Goal: Transaction & Acquisition: Purchase product/service

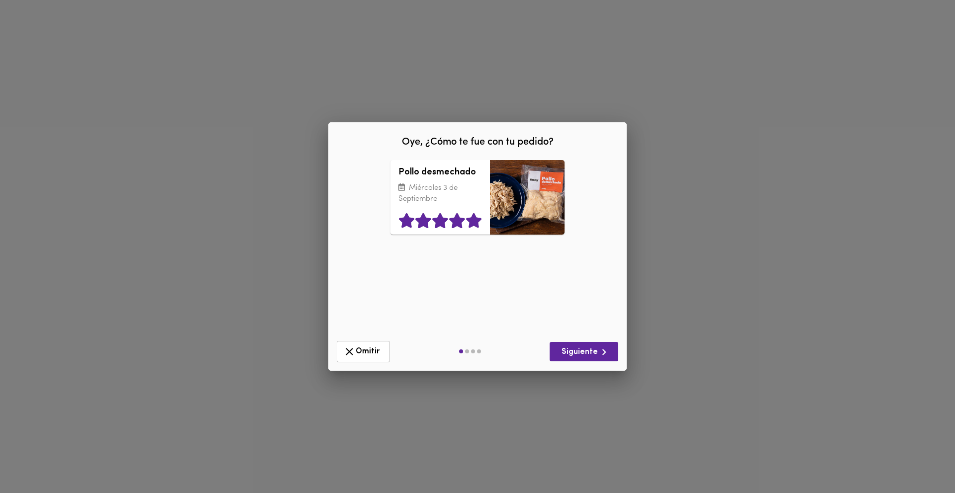
click at [476, 222] on icon at bounding box center [473, 220] width 15 height 15
click at [587, 355] on span "Siguiente" at bounding box center [584, 352] width 53 height 12
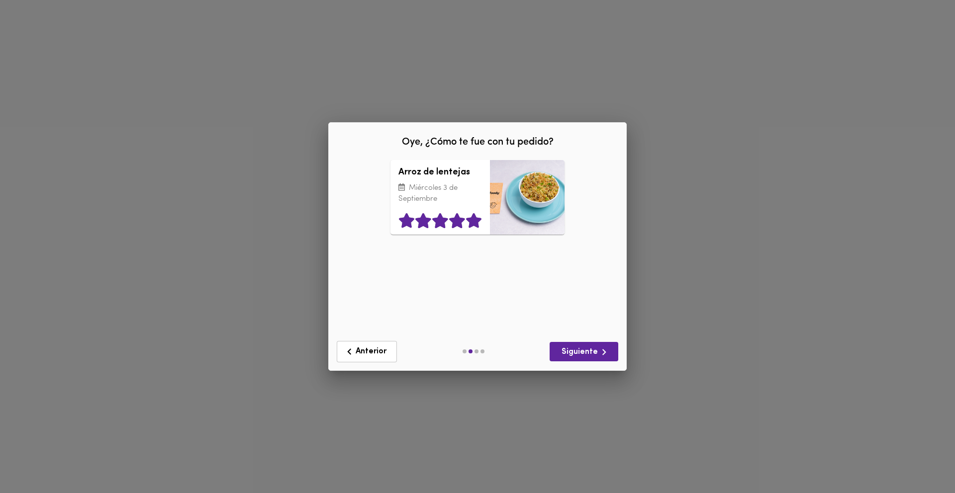
click at [475, 226] on icon at bounding box center [473, 220] width 15 height 15
click at [574, 355] on span "Siguiente" at bounding box center [584, 352] width 53 height 12
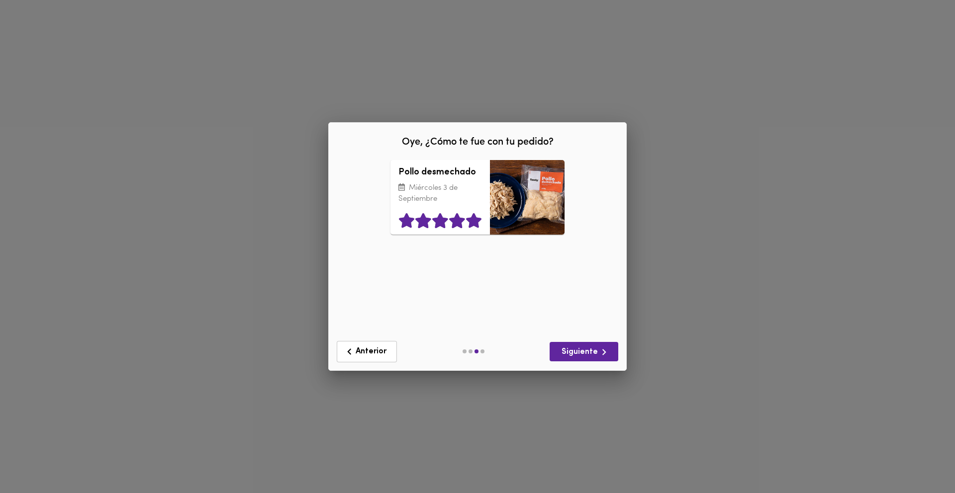
click at [471, 226] on icon at bounding box center [473, 220] width 15 height 15
click at [579, 350] on span "Siguiente" at bounding box center [584, 352] width 53 height 12
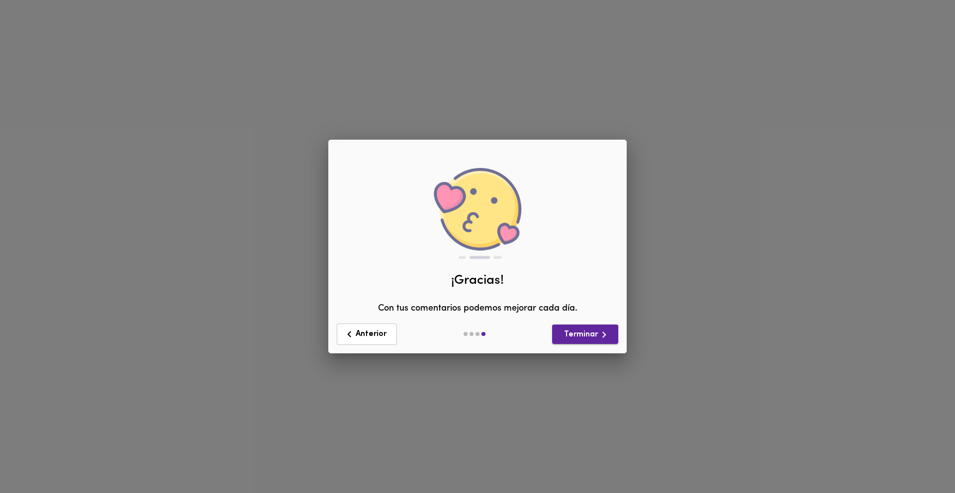
click at [576, 340] on span "Terminar" at bounding box center [585, 335] width 50 height 12
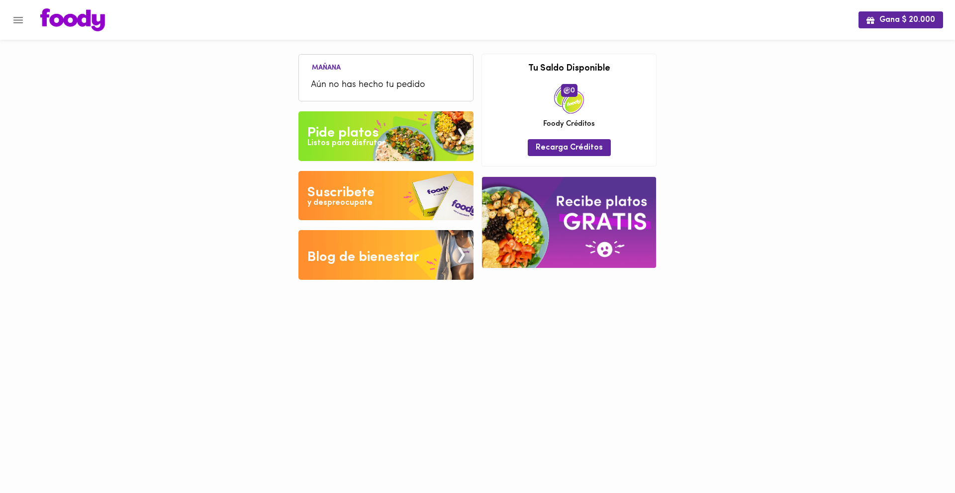
click at [345, 120] on img at bounding box center [385, 136] width 175 height 50
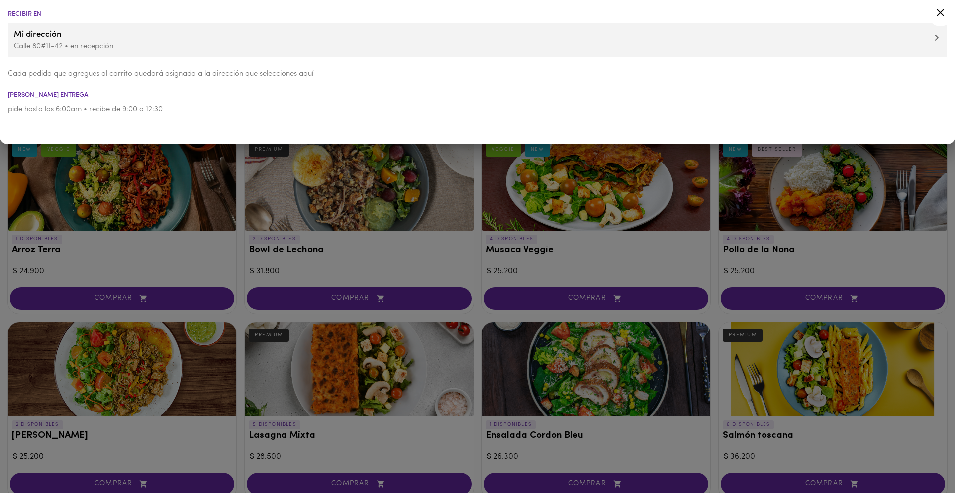
click at [235, 183] on div at bounding box center [477, 246] width 955 height 493
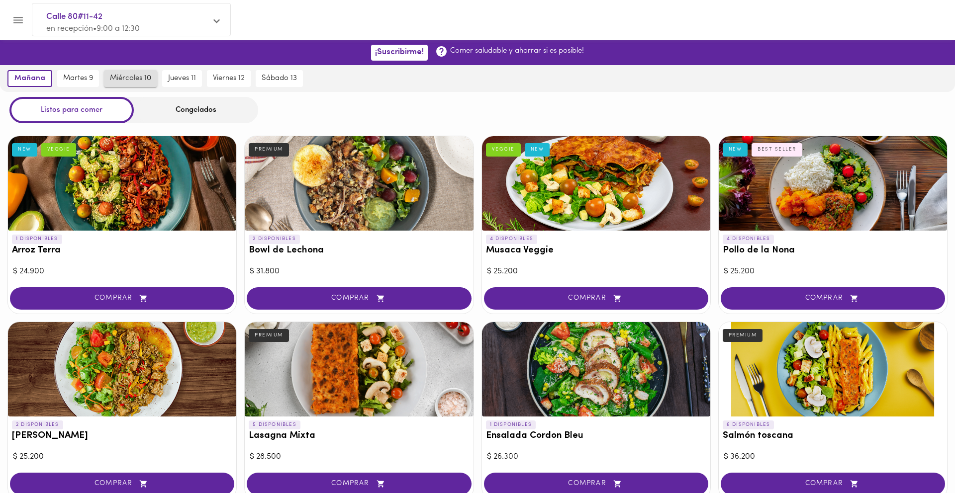
click at [138, 81] on span "miércoles 10" at bounding box center [130, 78] width 41 height 9
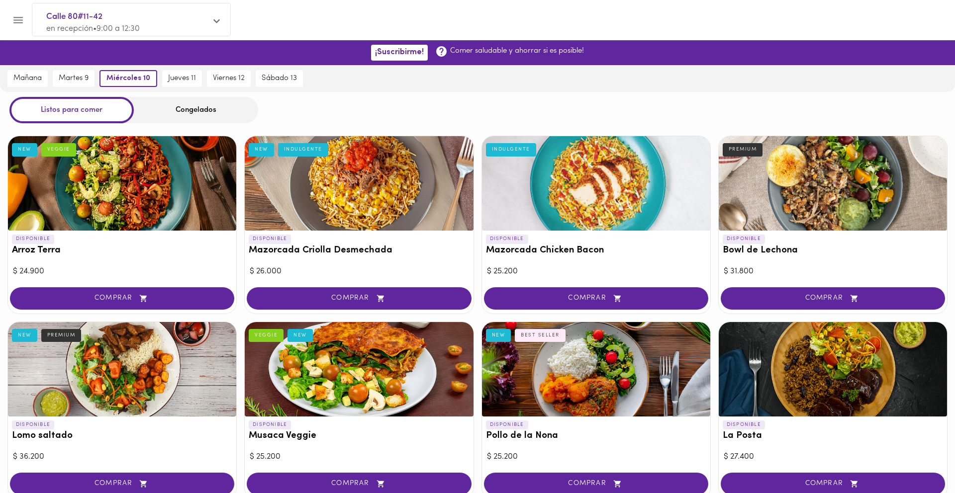
click at [166, 112] on div "Congelados" at bounding box center [196, 110] width 124 height 26
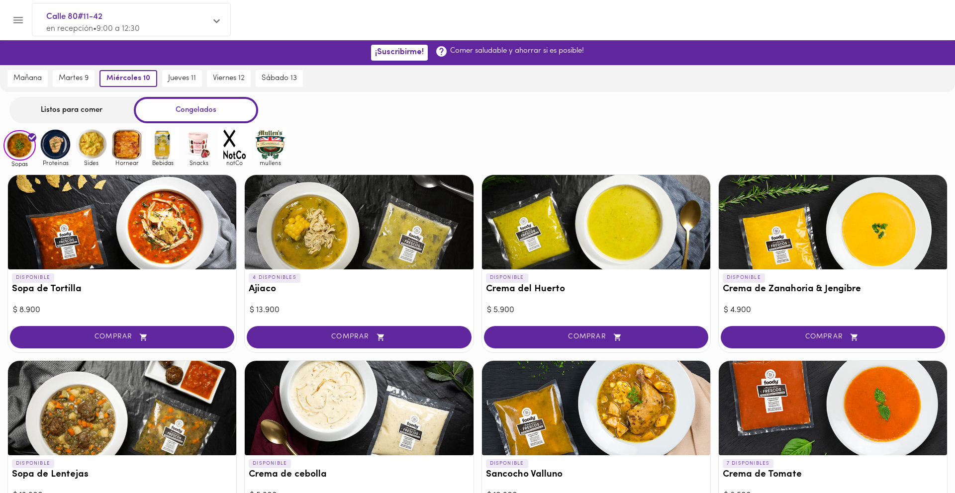
click at [64, 136] on img at bounding box center [55, 144] width 32 height 32
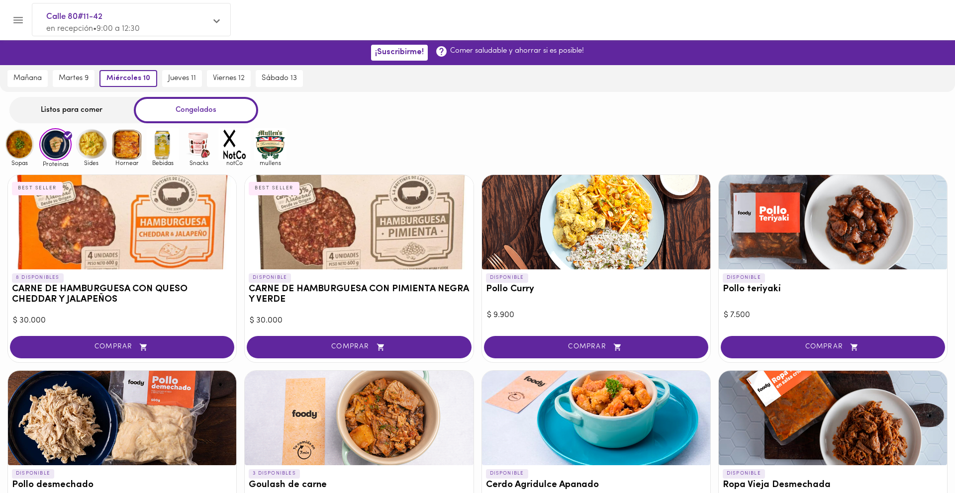
click at [88, 152] on img at bounding box center [91, 144] width 32 height 32
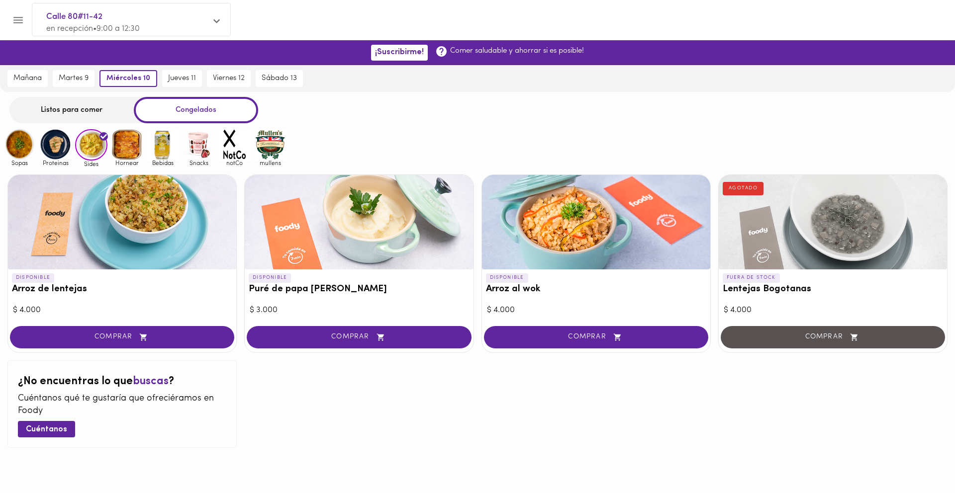
click at [134, 146] on img at bounding box center [127, 144] width 32 height 32
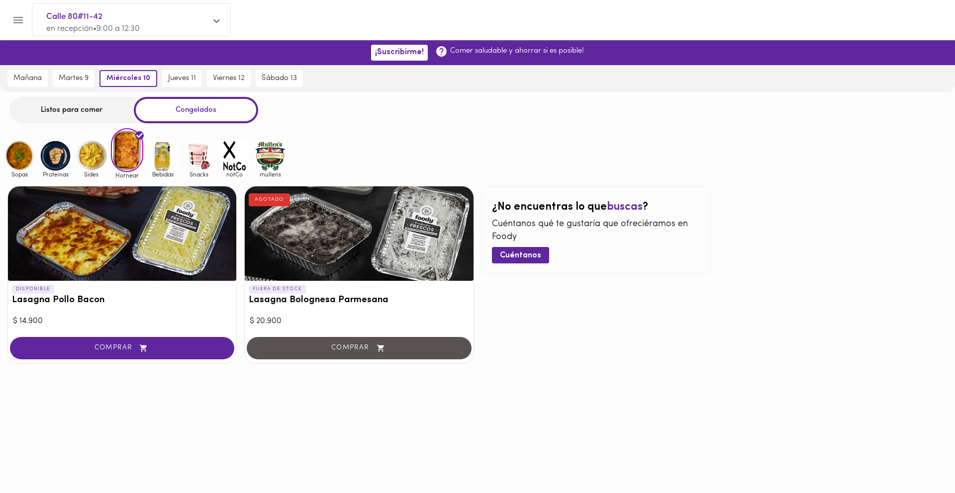
click at [128, 214] on div at bounding box center [122, 234] width 228 height 95
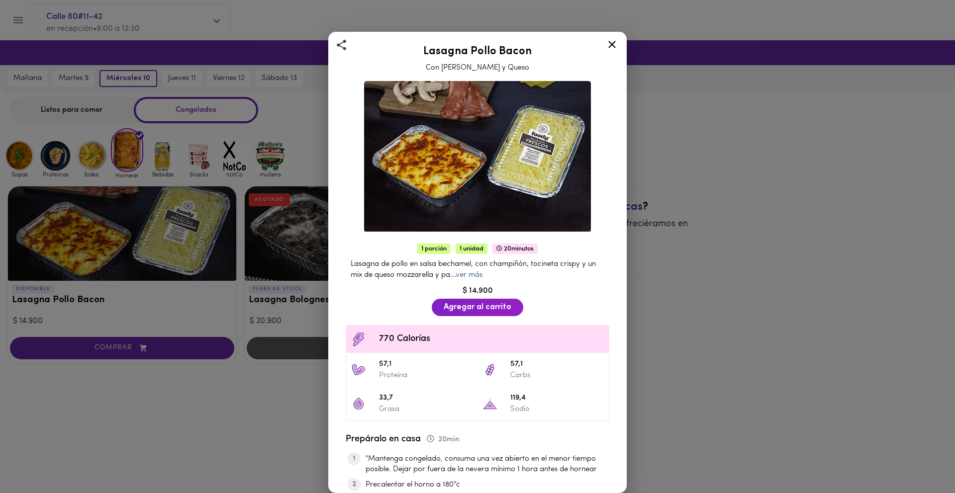
click at [475, 276] on link "ver más" at bounding box center [469, 275] width 27 height 7
drag, startPoint x: 479, startPoint y: 264, endPoint x: 526, endPoint y: 266, distance: 47.3
click at [526, 266] on span "Lasagna de pollo en salsa bechamel, con champiñón, tocineta crispy y un mix de …" at bounding box center [473, 270] width 245 height 18
click at [611, 46] on icon at bounding box center [612, 44] width 12 height 12
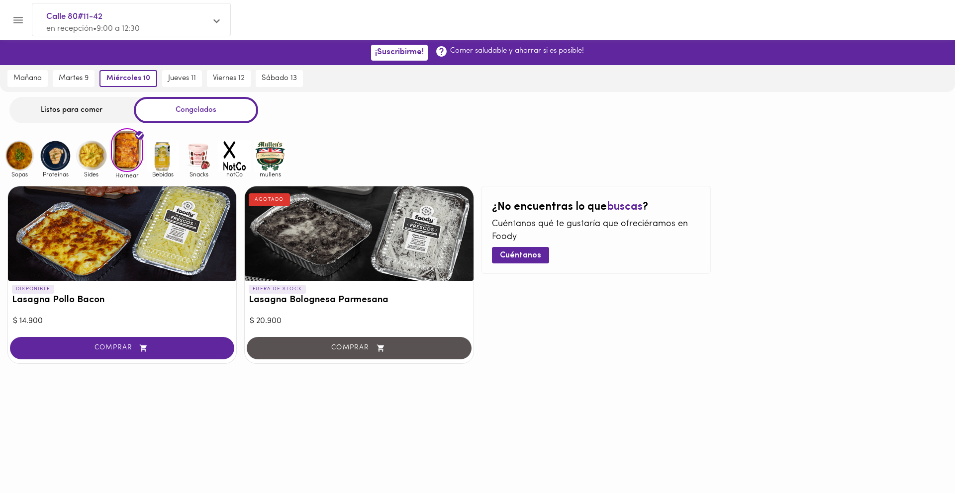
click at [164, 161] on img at bounding box center [163, 156] width 32 height 32
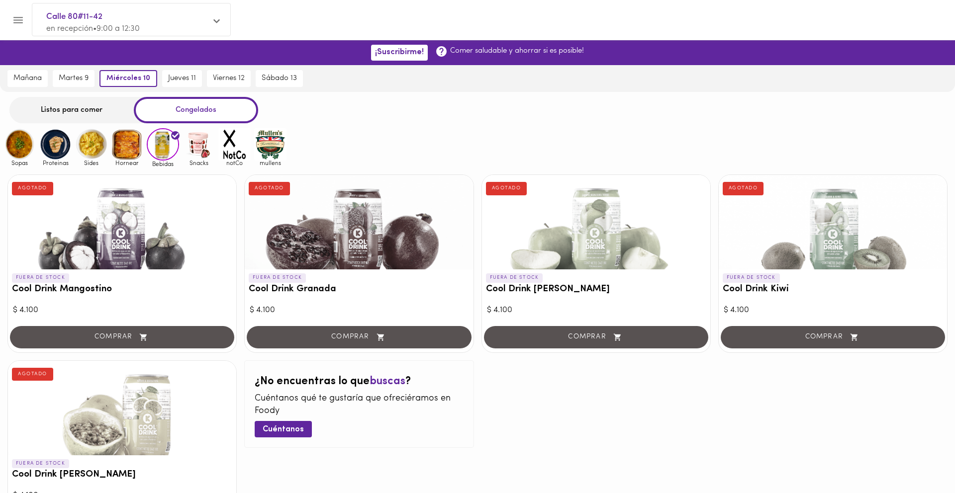
click at [193, 148] on img at bounding box center [199, 144] width 32 height 32
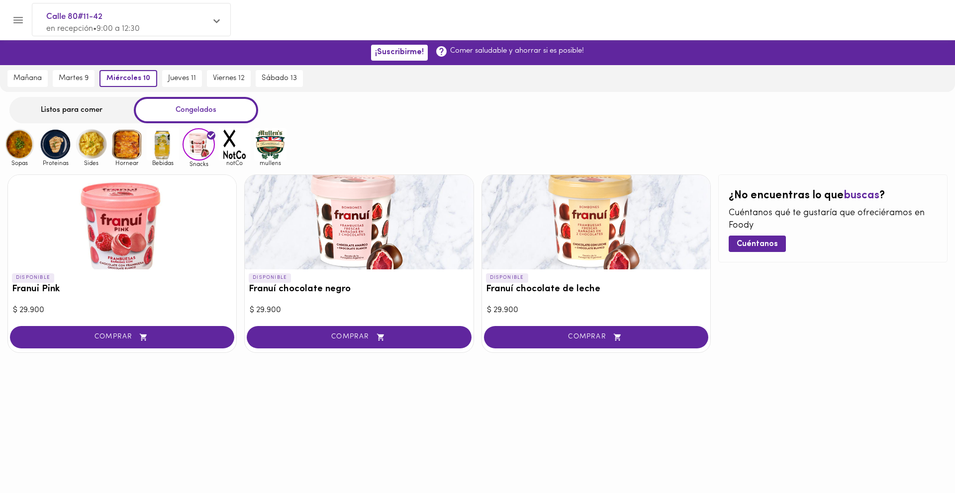
click at [230, 151] on img at bounding box center [234, 144] width 32 height 32
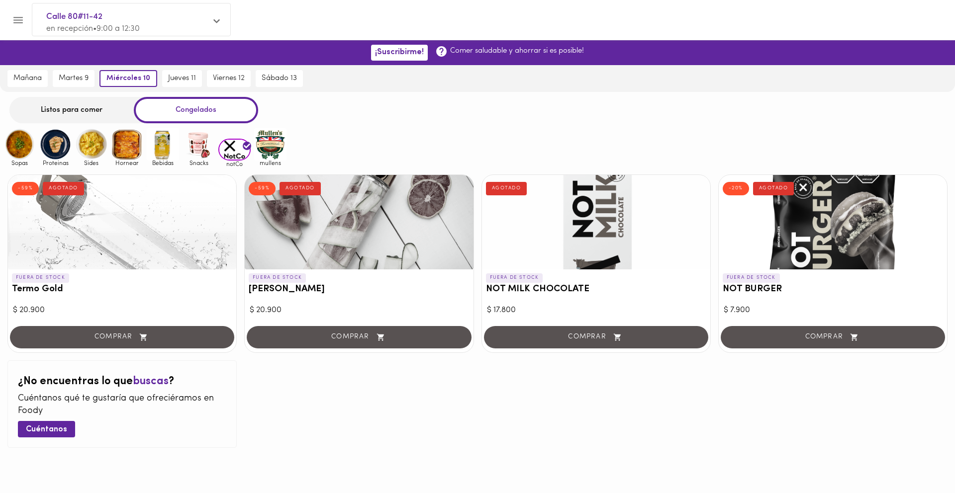
click at [274, 141] on img at bounding box center [270, 144] width 32 height 32
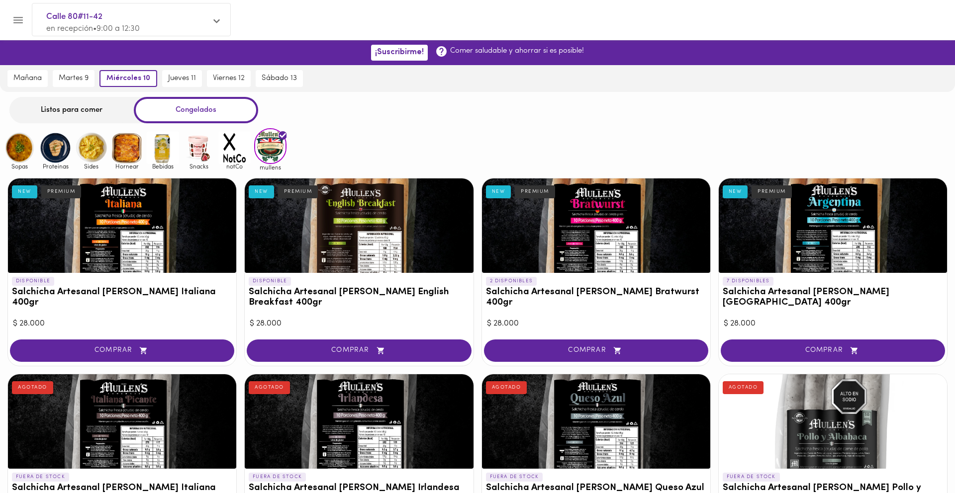
click at [238, 145] on img at bounding box center [234, 148] width 32 height 32
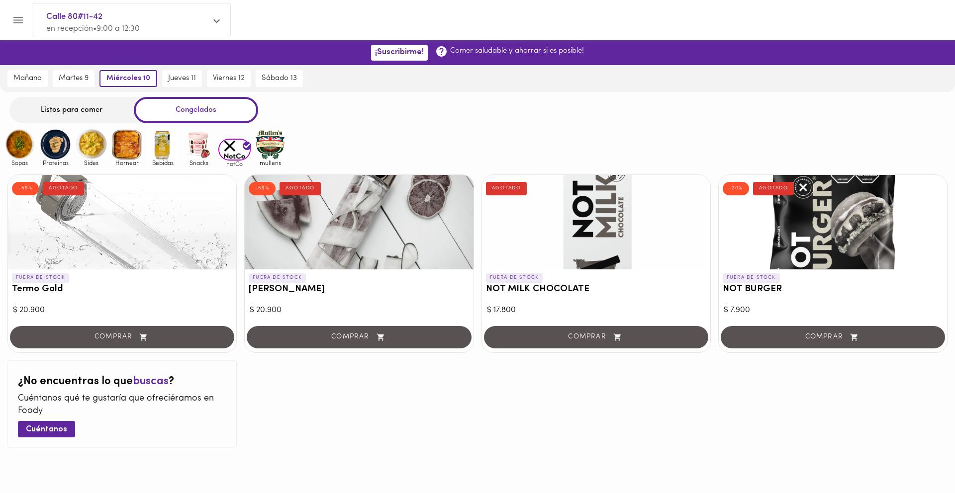
click at [275, 142] on img at bounding box center [270, 144] width 32 height 32
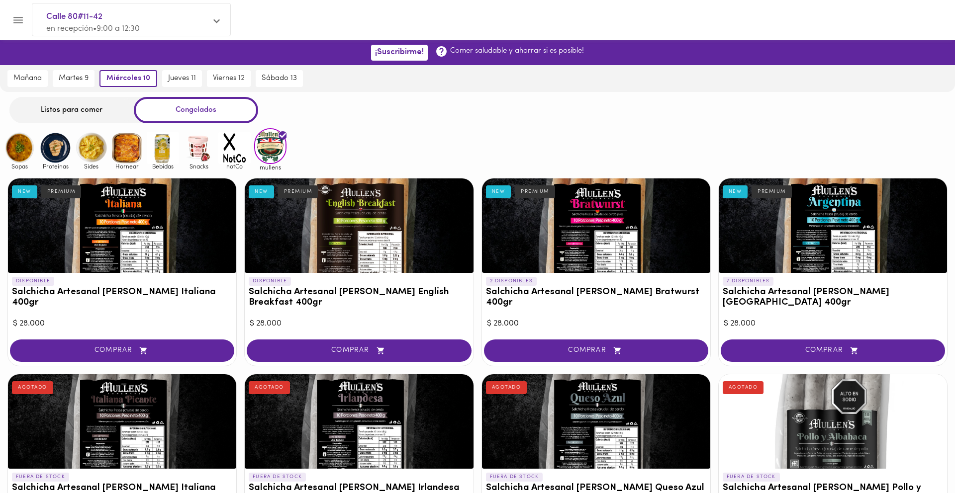
click at [194, 157] on img at bounding box center [199, 148] width 32 height 32
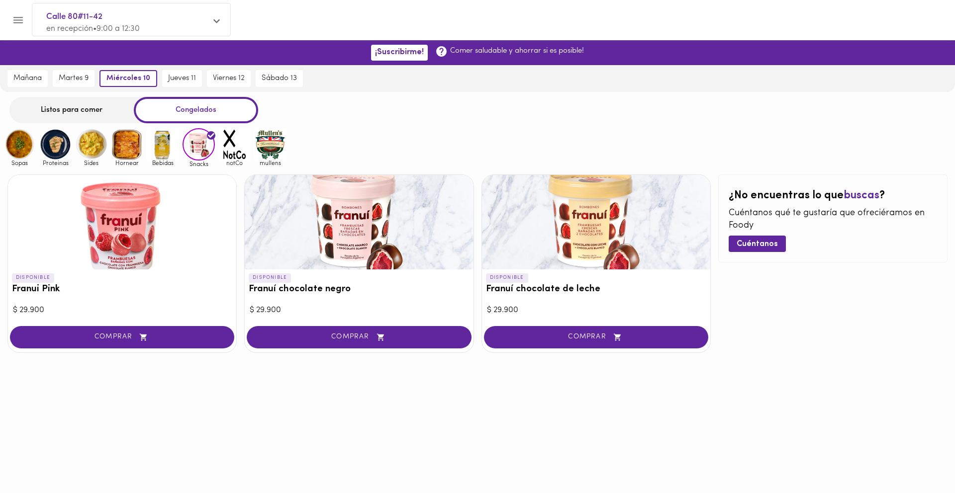
click at [166, 150] on img at bounding box center [163, 144] width 32 height 32
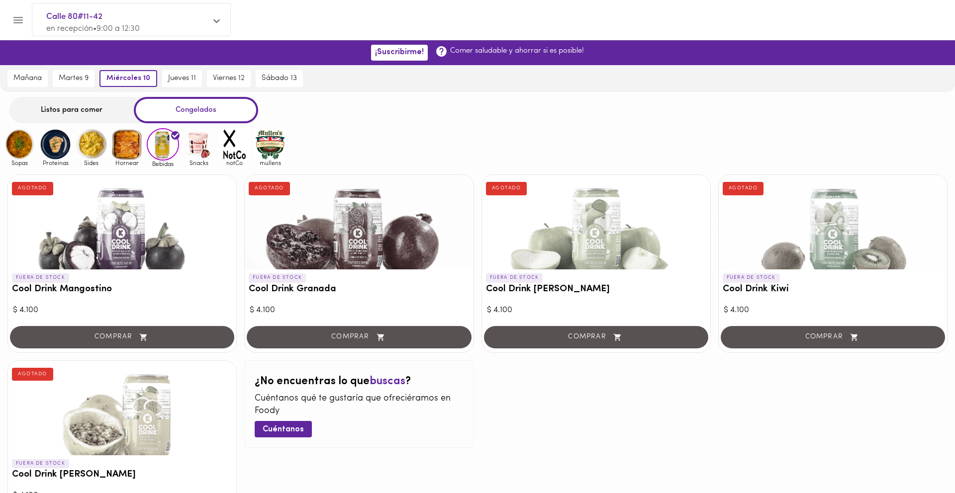
click at [135, 145] on img at bounding box center [127, 144] width 32 height 32
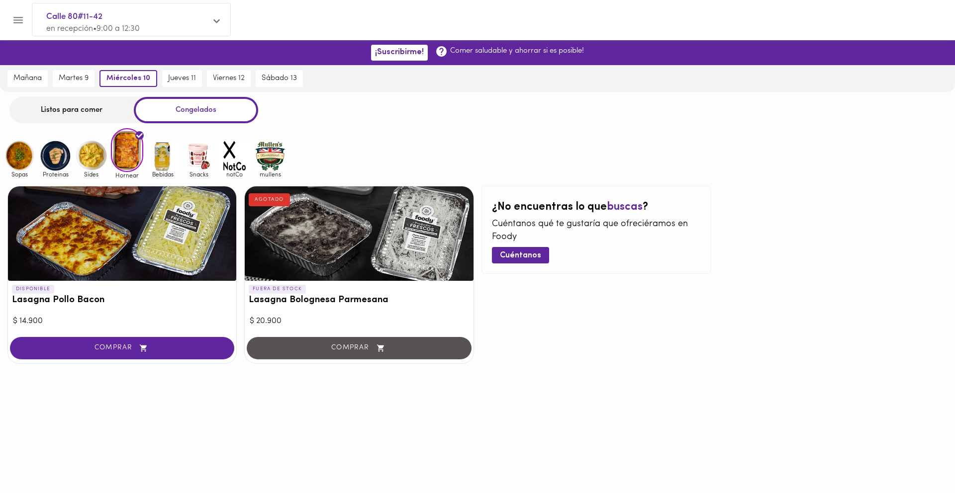
click at [88, 153] on img at bounding box center [91, 156] width 32 height 32
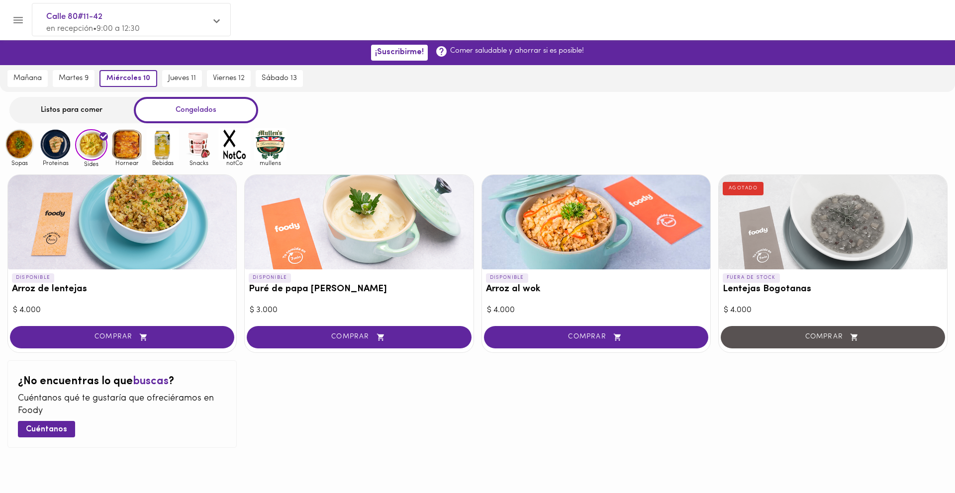
click at [127, 141] on img at bounding box center [127, 144] width 32 height 32
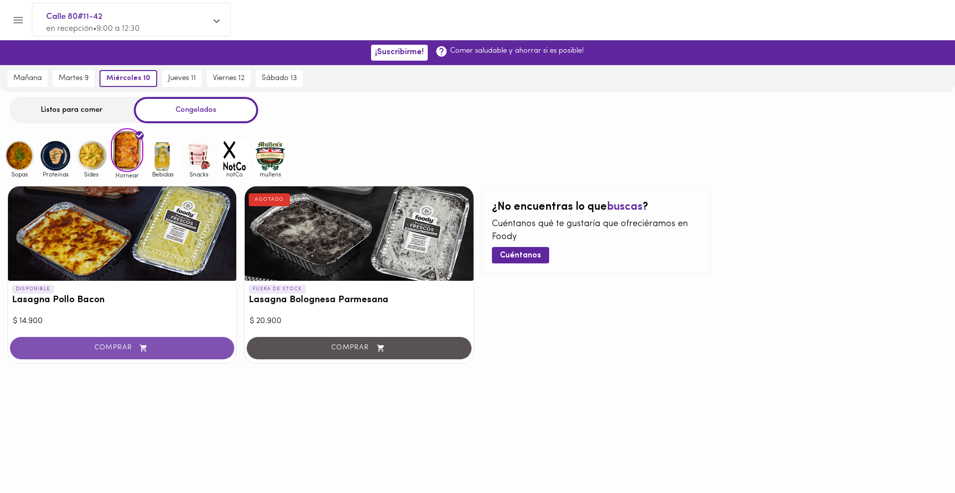
click at [120, 347] on span "COMPRAR" at bounding box center [121, 348] width 199 height 8
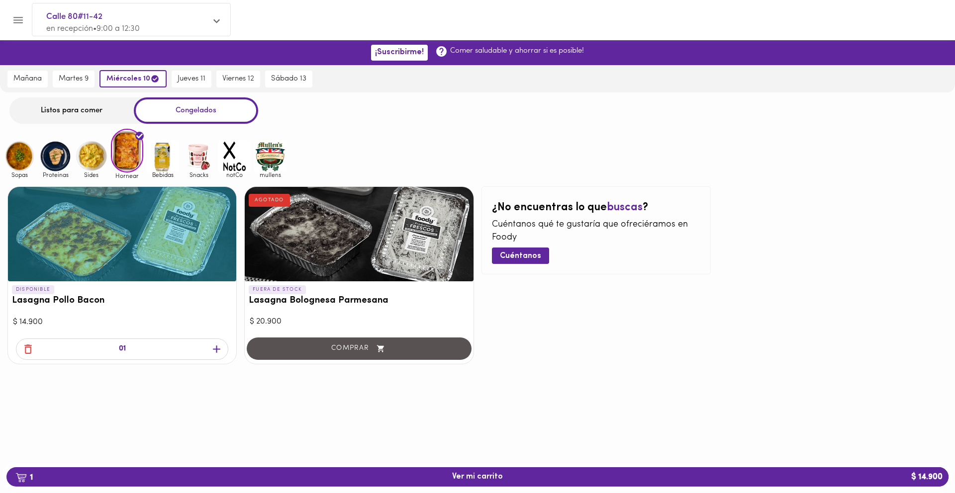
click at [426, 475] on span "1 Ver mi carrito $ 14.900" at bounding box center [477, 477] width 926 height 9
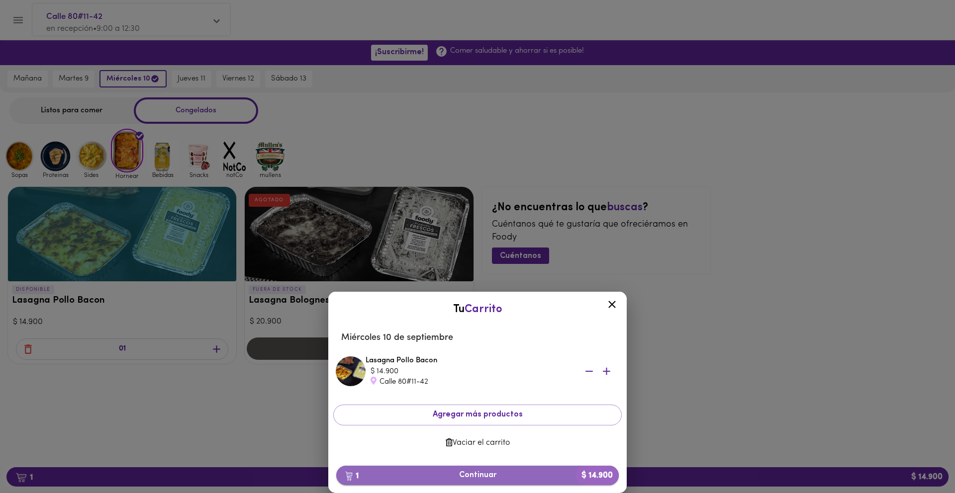
click at [470, 479] on span "1 Continuar $ 14.900" at bounding box center [477, 475] width 267 height 9
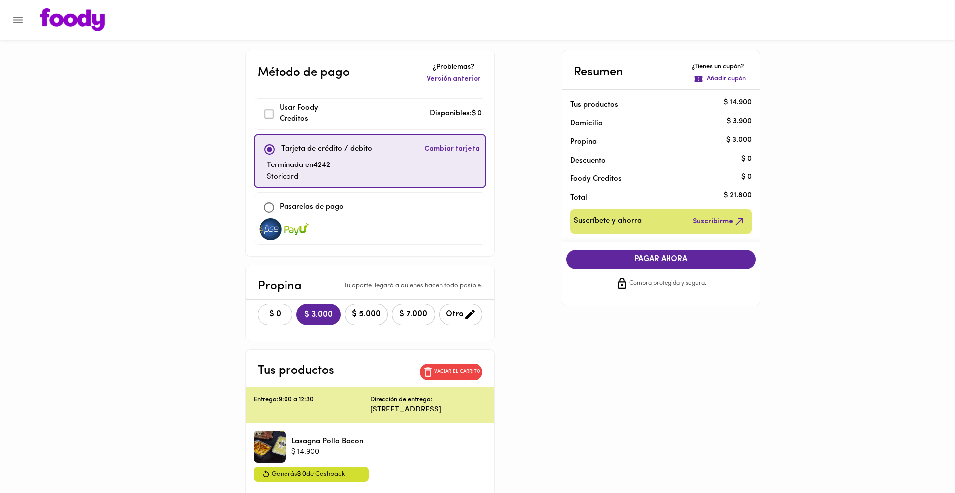
click at [265, 312] on span "$ 0" at bounding box center [275, 314] width 22 height 9
click at [646, 265] on button "PAGAR AHORA" at bounding box center [661, 259] width 190 height 19
